Goal: Information Seeking & Learning: Check status

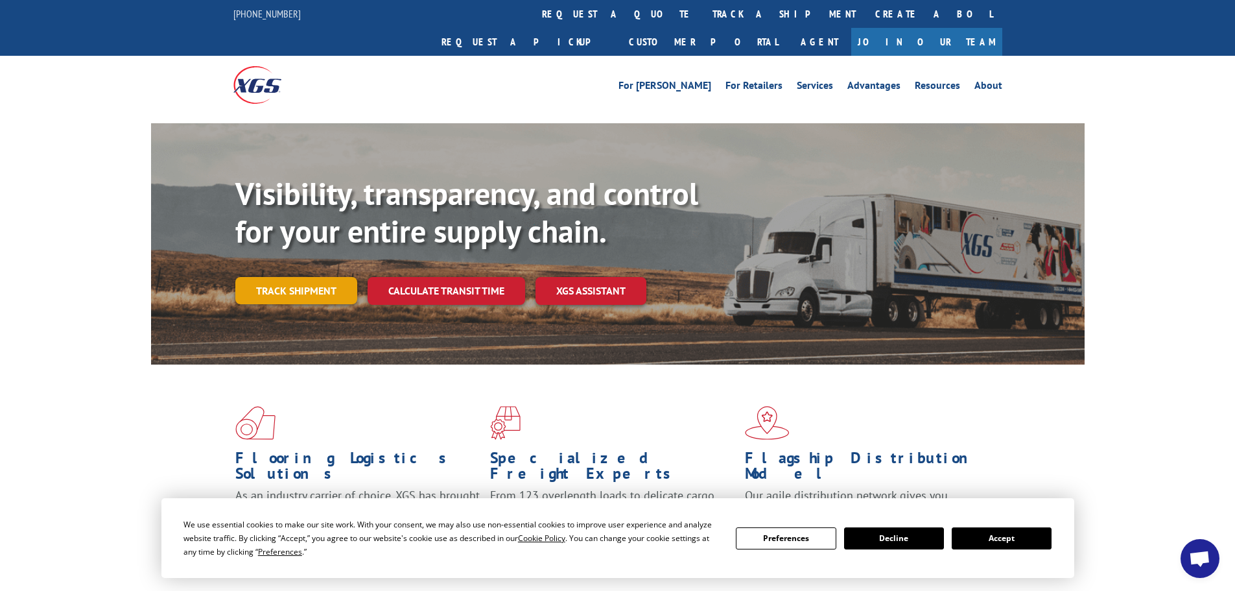
click at [317, 277] on link "Track shipment" at bounding box center [296, 290] width 122 height 27
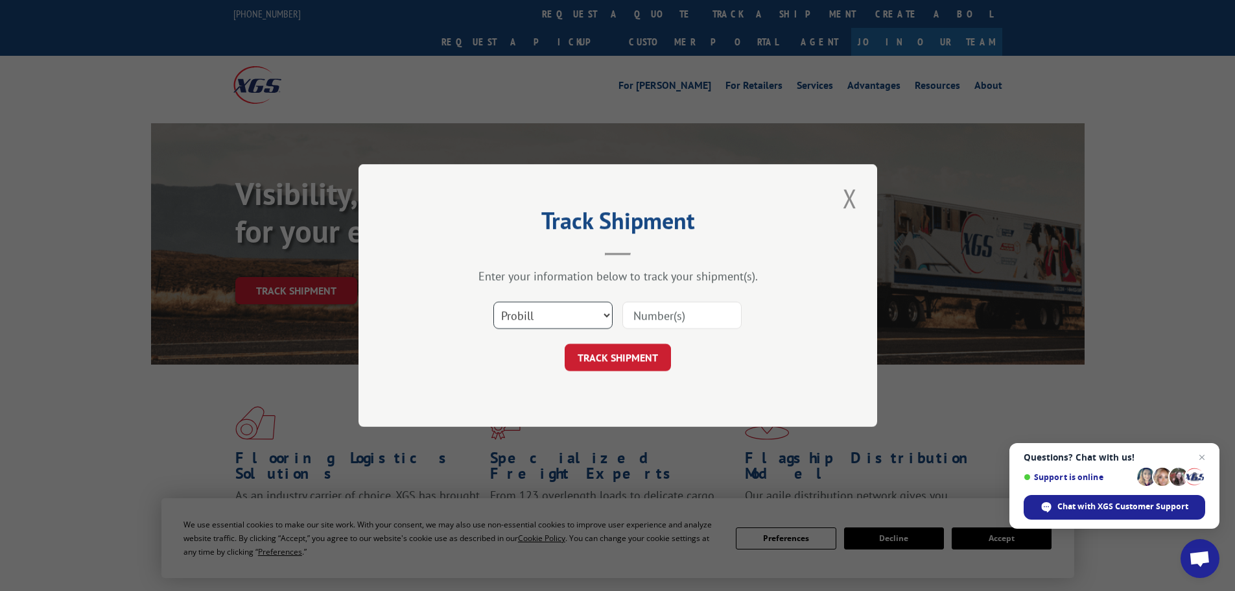
click at [545, 307] on select "Select category... Probill BOL PO" at bounding box center [553, 315] width 119 height 27
select select "po"
click at [494, 302] on select "Select category... Probill BOL PO" at bounding box center [553, 315] width 119 height 27
paste input "29521355"
type input "29521355"
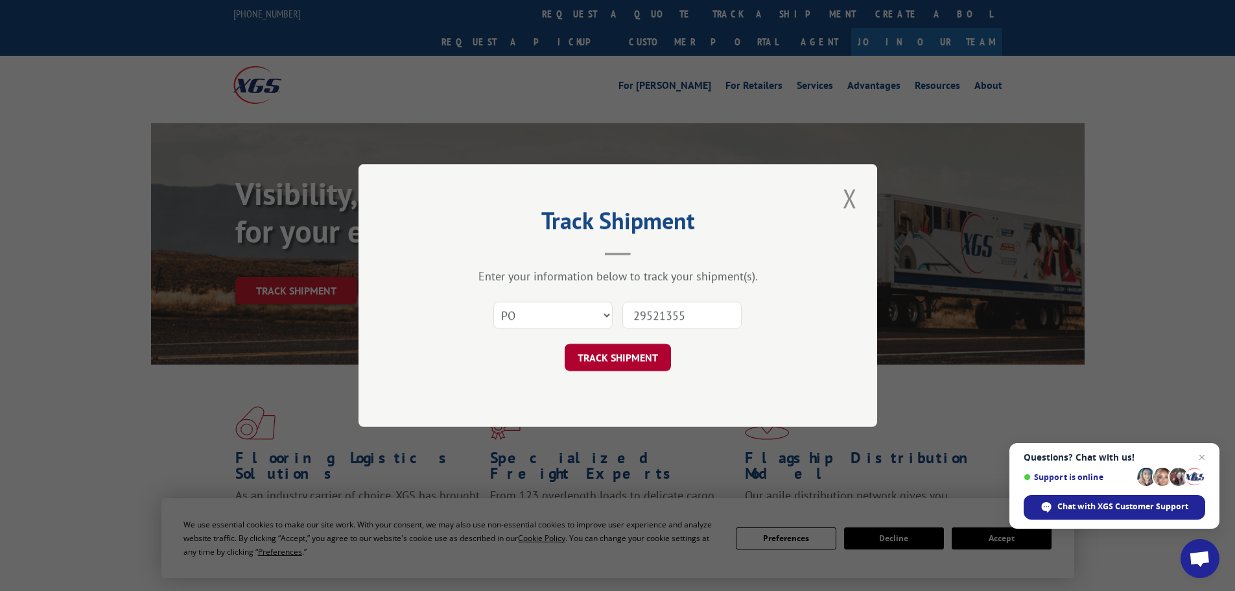
drag, startPoint x: 596, startPoint y: 376, endPoint x: 600, endPoint y: 353, distance: 23.7
click at [597, 367] on div "Track Shipment Enter your information below to track your shipment(s). Select c…" at bounding box center [618, 295] width 519 height 263
click at [600, 353] on button "TRACK SHIPMENT" at bounding box center [618, 357] width 106 height 27
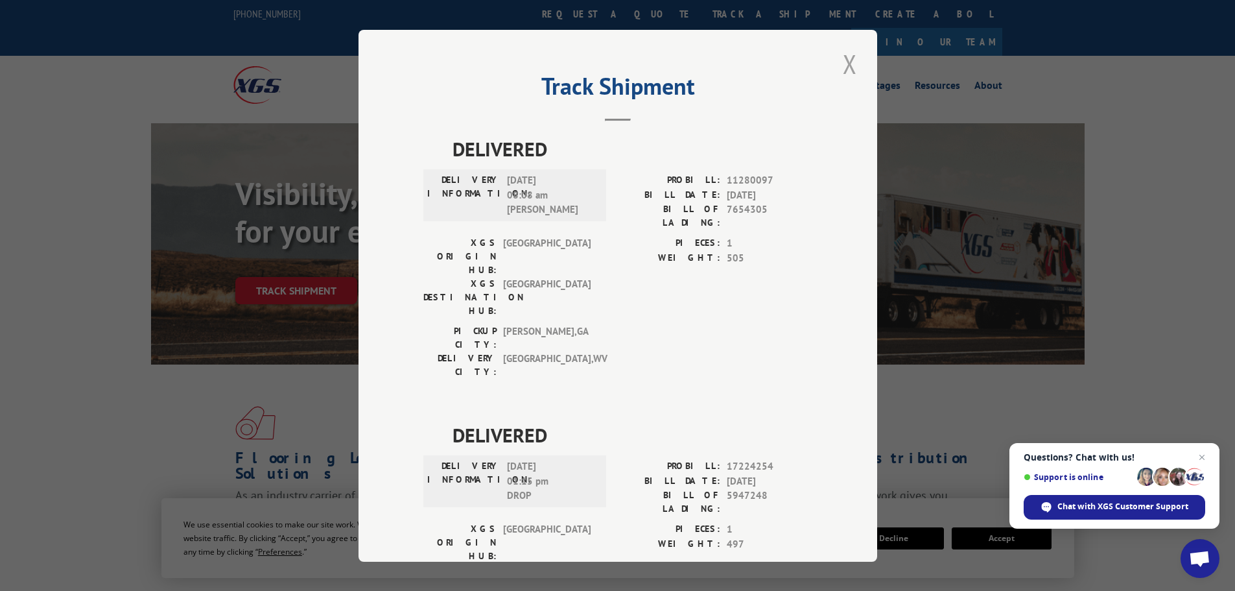
drag, startPoint x: 839, startPoint y: 62, endPoint x: 731, endPoint y: 16, distance: 116.8
click at [839, 62] on button "Close modal" at bounding box center [850, 64] width 22 height 36
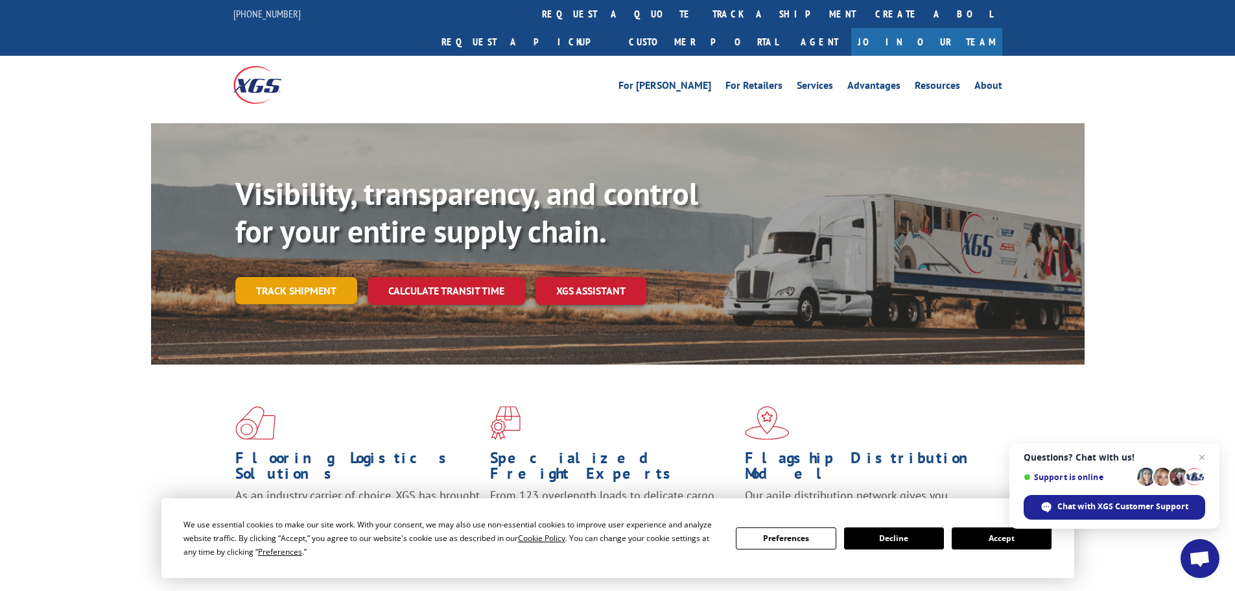
click at [322, 277] on link "Track shipment" at bounding box center [296, 290] width 122 height 27
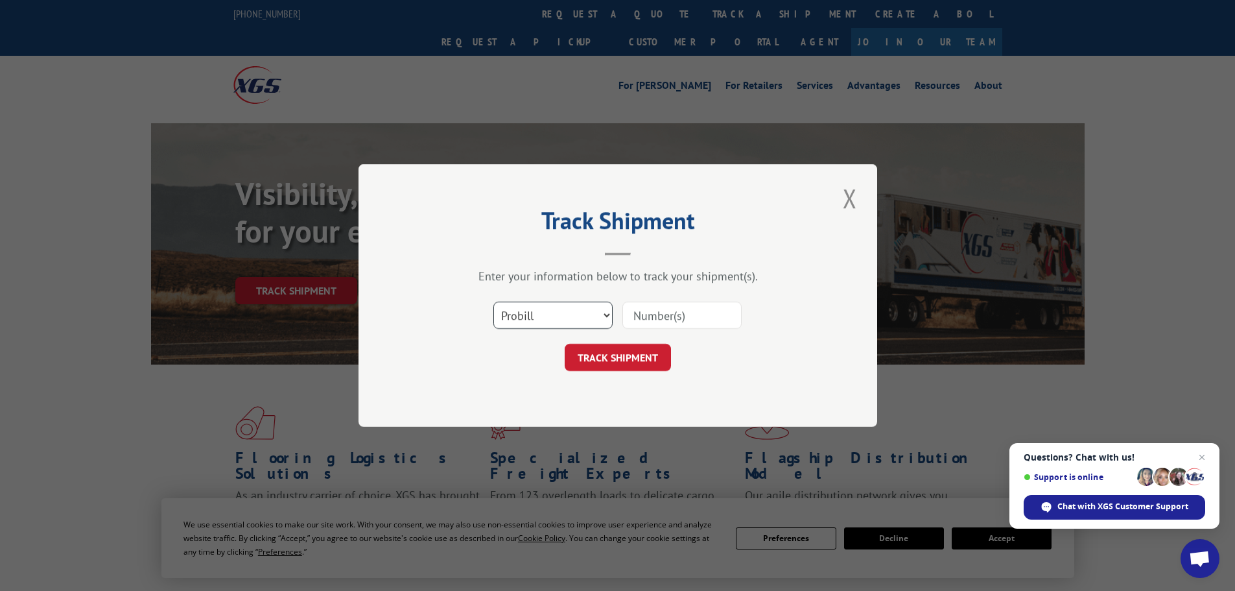
click at [516, 316] on select "Select category... Probill BOL PO" at bounding box center [553, 315] width 119 height 27
select select "po"
click at [494, 302] on select "Select category... Probill BOL PO" at bounding box center [553, 315] width 119 height 27
paste input "29521386"
type input "29521386"
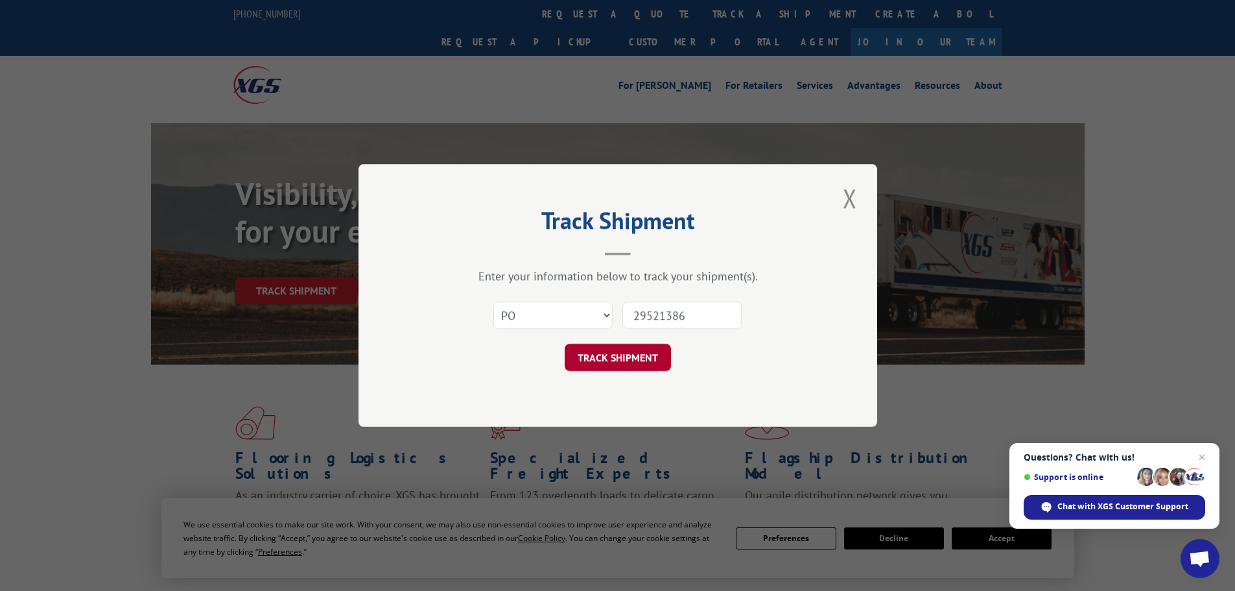
click at [644, 363] on button "TRACK SHIPMENT" at bounding box center [618, 357] width 106 height 27
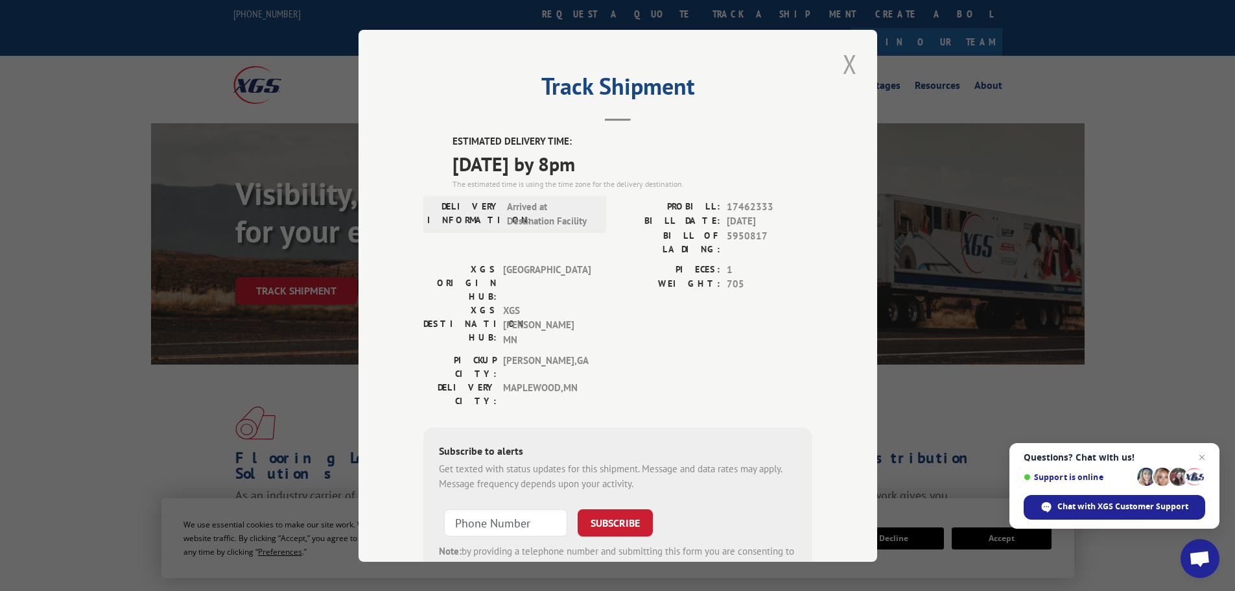
click at [844, 62] on button "Close modal" at bounding box center [850, 64] width 22 height 36
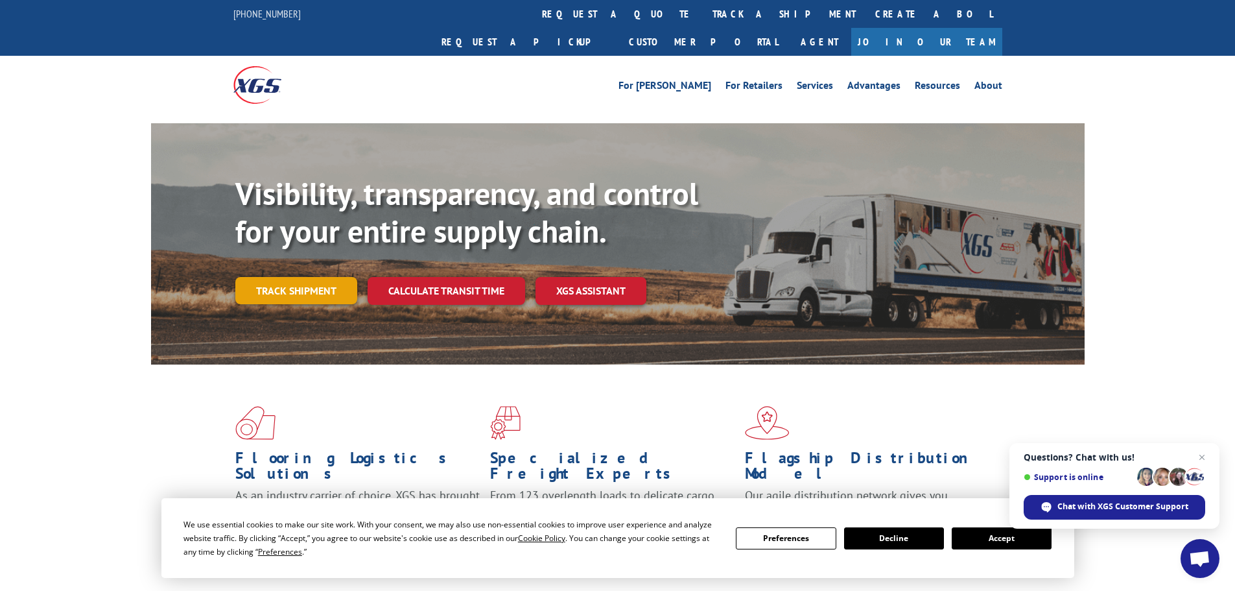
click at [333, 277] on link "Track shipment" at bounding box center [296, 290] width 122 height 27
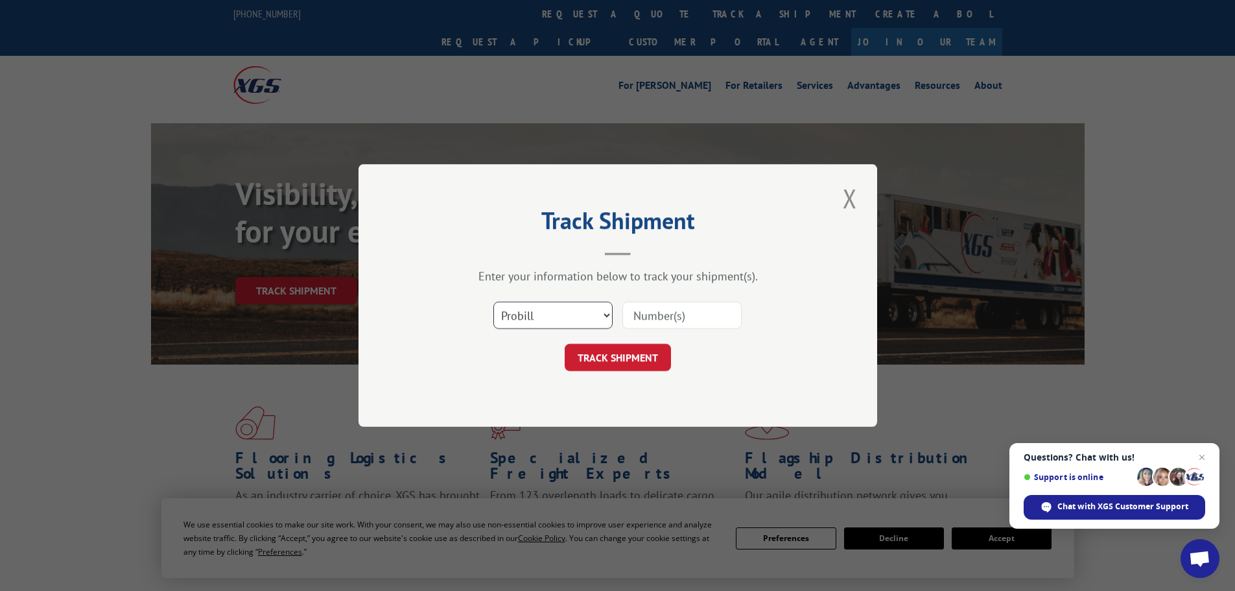
click at [551, 322] on select "Select category... Probill BOL PO" at bounding box center [553, 315] width 119 height 27
select select "po"
click at [494, 302] on select "Select category... Probill BOL PO" at bounding box center [553, 315] width 119 height 27
paste input "29521421"
type input "29521421"
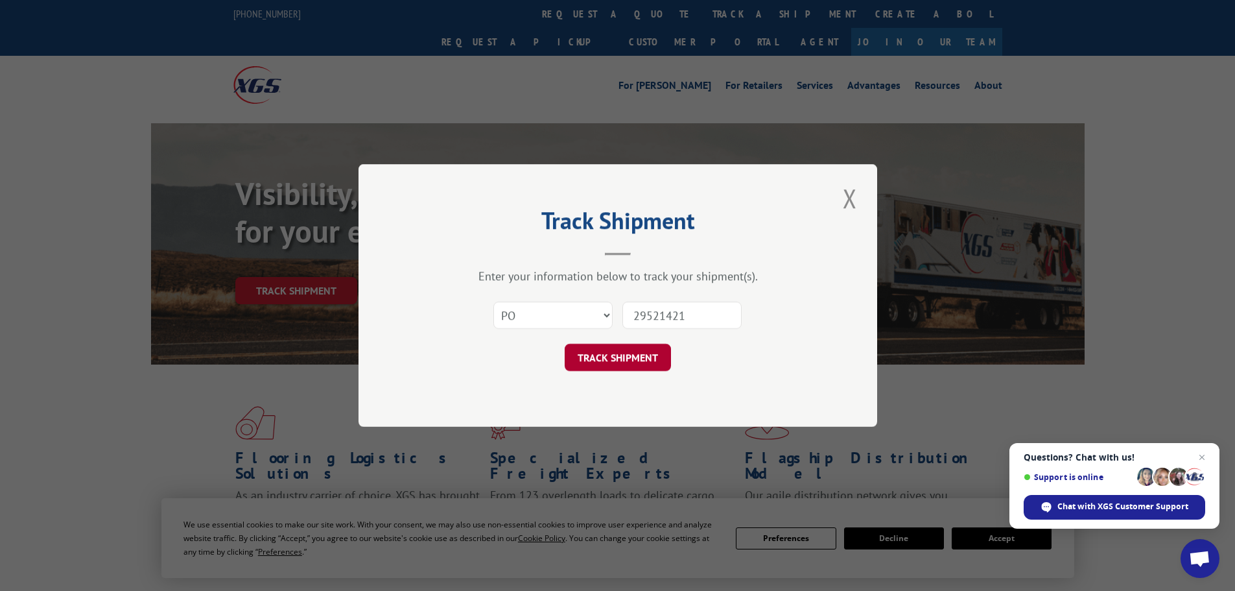
click at [636, 355] on button "TRACK SHIPMENT" at bounding box center [618, 357] width 106 height 27
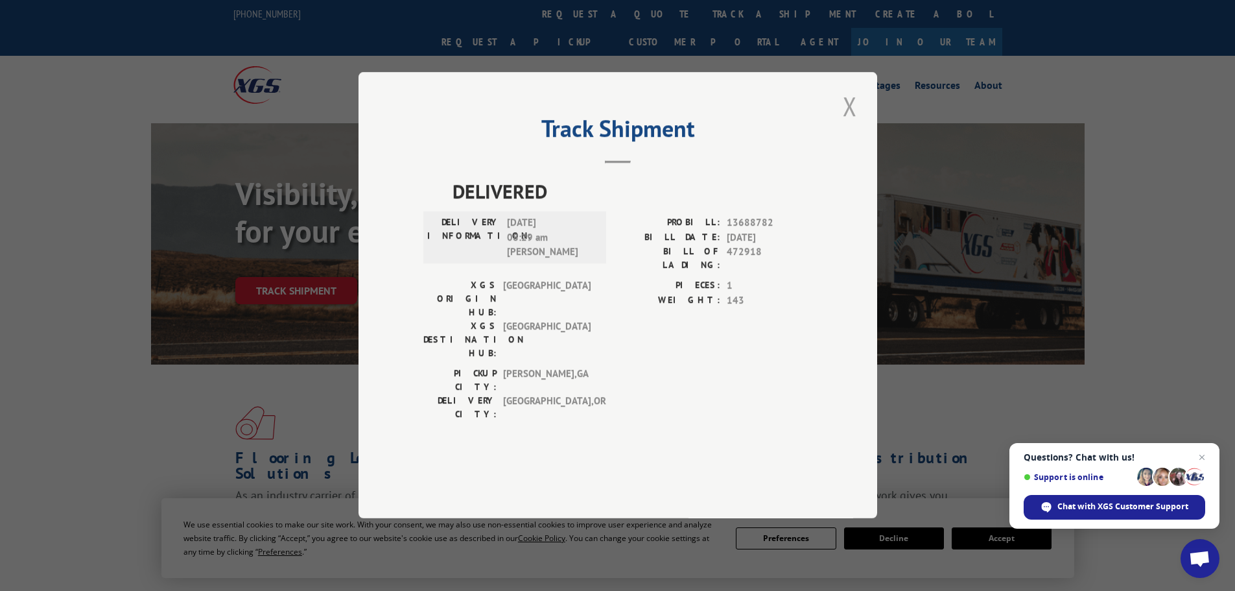
drag, startPoint x: 850, startPoint y: 141, endPoint x: 698, endPoint y: 86, distance: 161.2
click at [848, 124] on button "Close modal" at bounding box center [850, 106] width 22 height 36
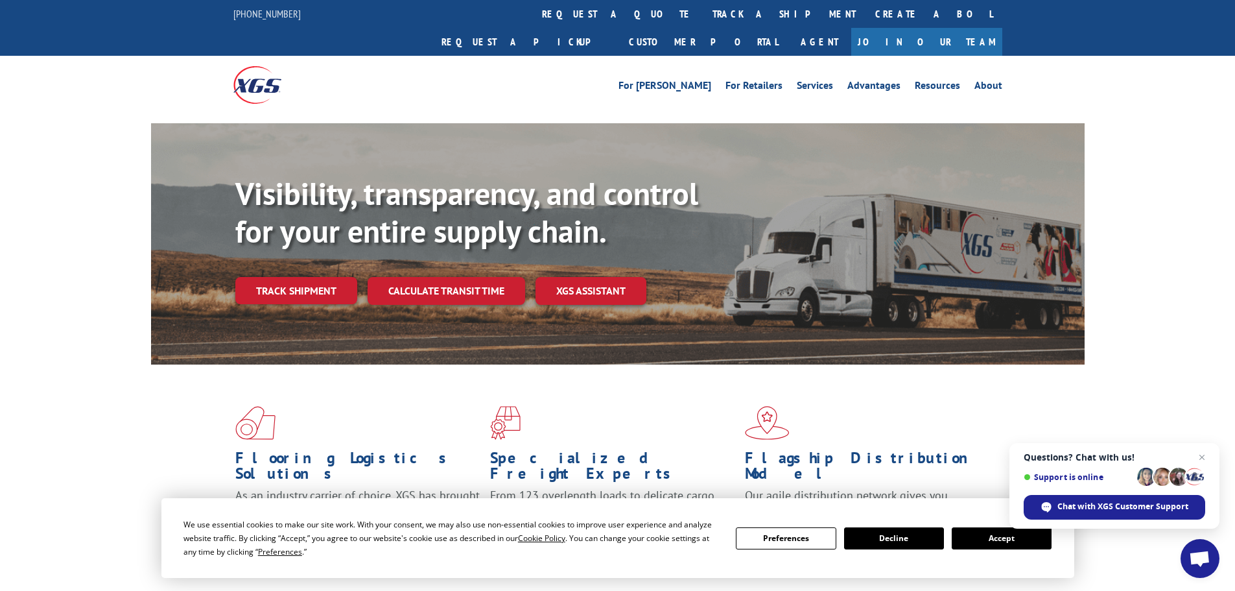
click at [306, 277] on link "Track shipment" at bounding box center [296, 290] width 122 height 27
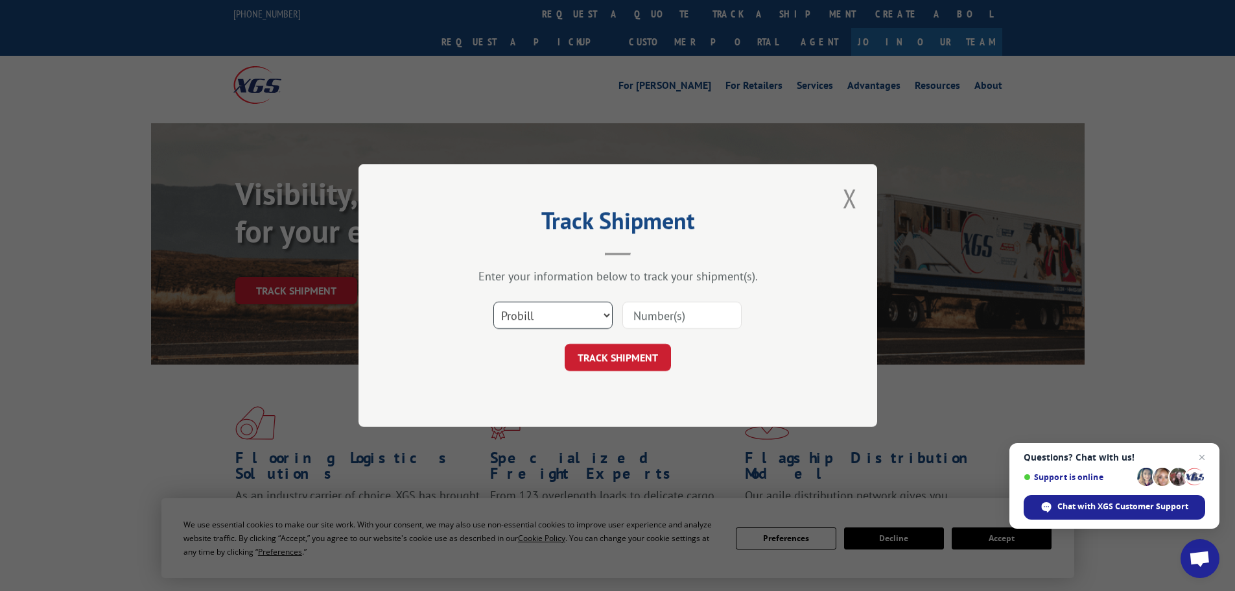
click at [531, 311] on select "Select category... Probill BOL PO" at bounding box center [553, 315] width 119 height 27
select select "po"
click at [494, 302] on select "Select category... Probill BOL PO" at bounding box center [553, 315] width 119 height 27
paste input "29521196"
type input "29521196"
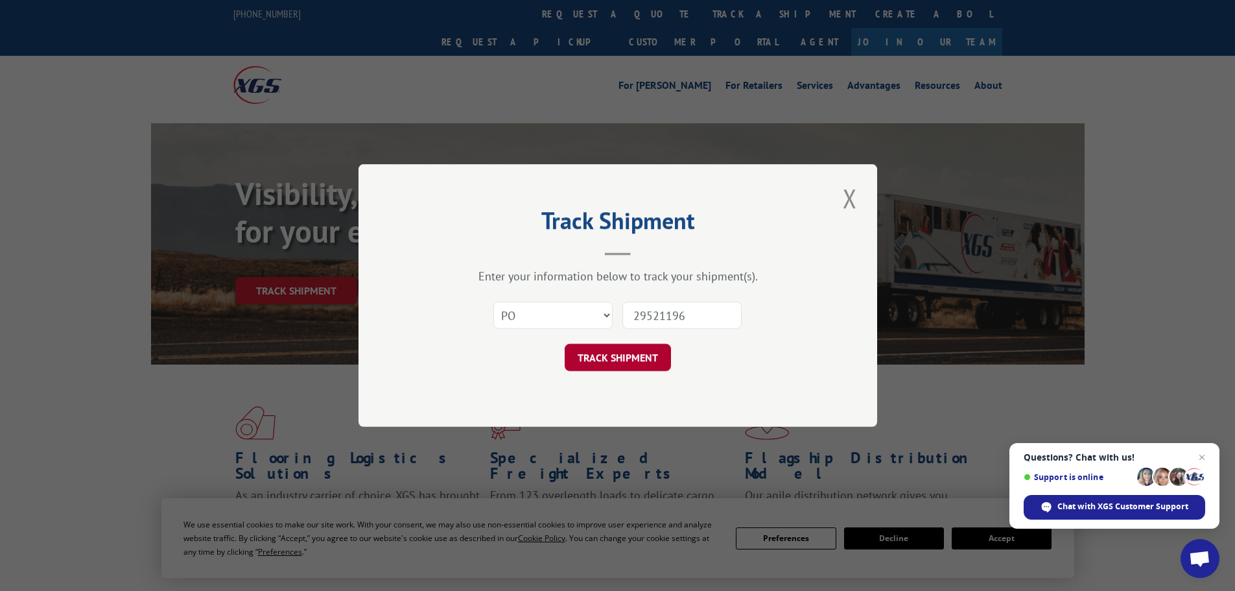
drag, startPoint x: 605, startPoint y: 352, endPoint x: 612, endPoint y: 343, distance: 11.2
click at [605, 352] on button "TRACK SHIPMENT" at bounding box center [618, 357] width 106 height 27
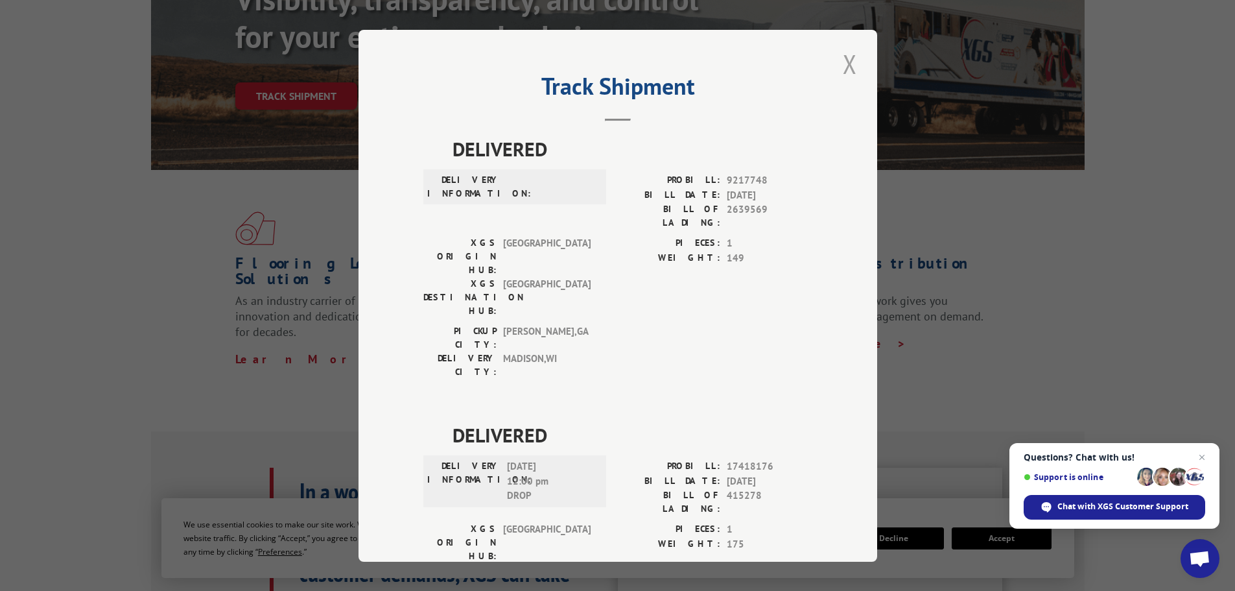
click at [844, 66] on button "Close modal" at bounding box center [850, 64] width 22 height 36
